Goal: Task Accomplishment & Management: Complete application form

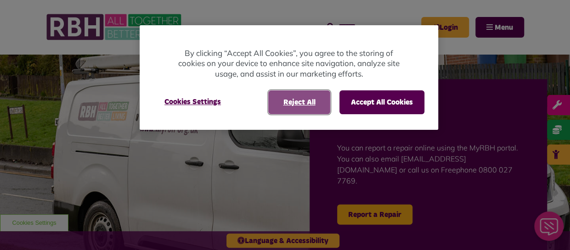
click at [314, 98] on button "Reject All" at bounding box center [299, 103] width 62 height 24
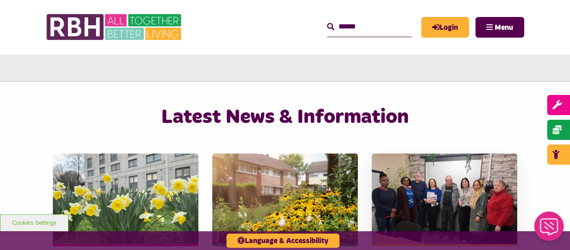
scroll to position [413, 0]
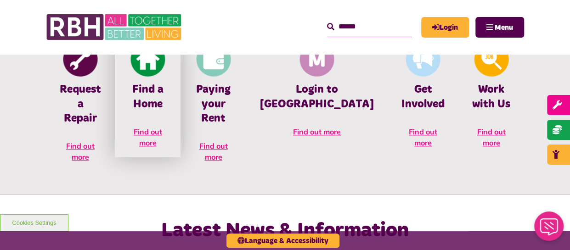
click at [170, 126] on link "Find a Home Find out more" at bounding box center [148, 99] width 66 height 117
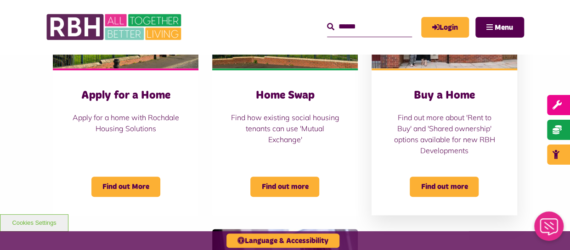
scroll to position [413, 0]
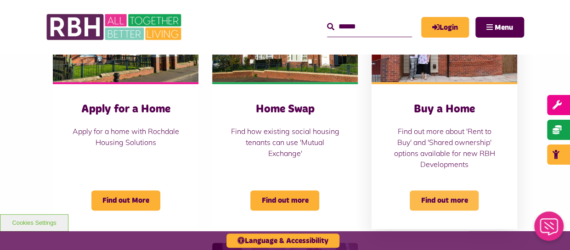
click at [440, 200] on span "Find out more" at bounding box center [444, 201] width 69 height 20
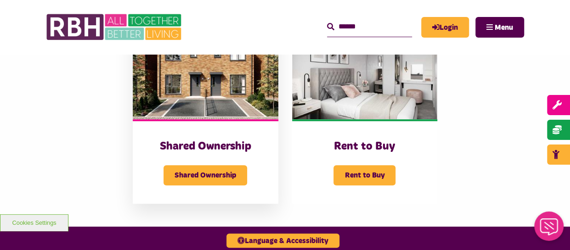
scroll to position [230, 0]
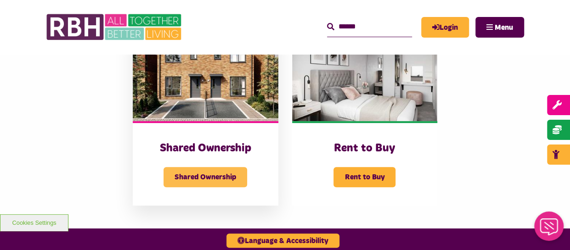
click at [179, 178] on span "Shared Ownership" at bounding box center [206, 177] width 84 height 20
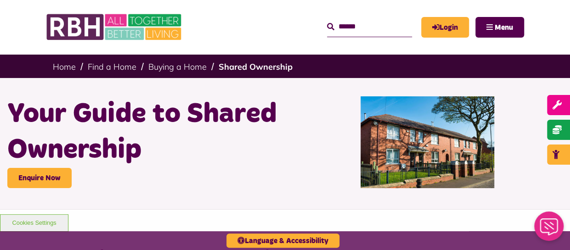
scroll to position [46, 0]
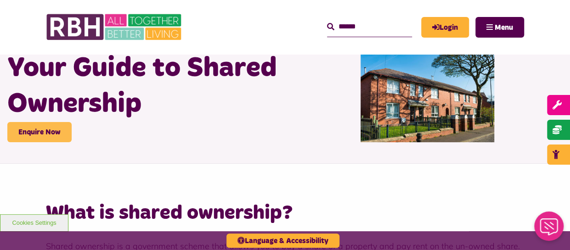
click at [38, 130] on link "Enquire Now" at bounding box center [39, 132] width 64 height 20
